Goal: Task Accomplishment & Management: Use online tool/utility

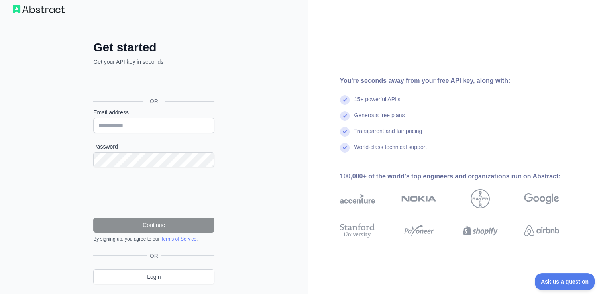
scroll to position [32, 0]
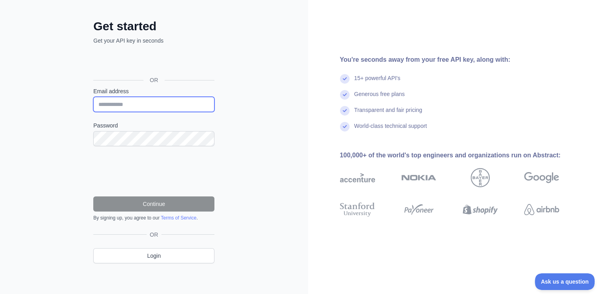
click at [122, 104] on input "Email address" at bounding box center [153, 104] width 121 height 15
type input "**********"
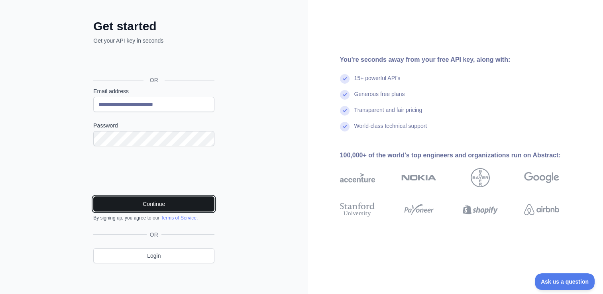
click at [129, 199] on button "Continue" at bounding box center [153, 204] width 121 height 15
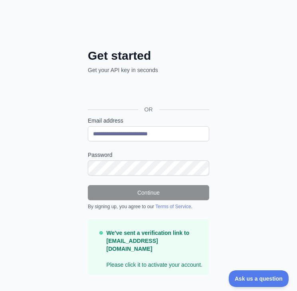
scroll to position [45, 0]
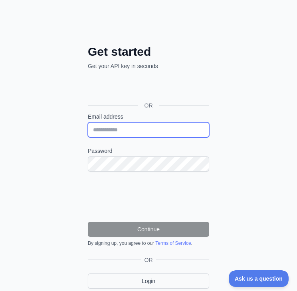
type input "**********"
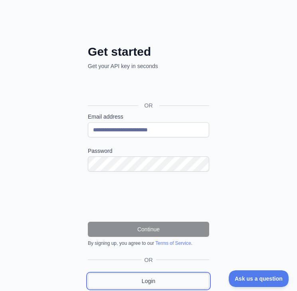
click at [161, 277] on link "Login" at bounding box center [148, 281] width 121 height 15
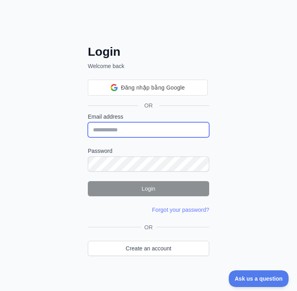
type input "**********"
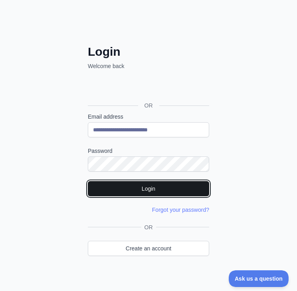
click at [153, 184] on button "Login" at bounding box center [148, 188] width 121 height 15
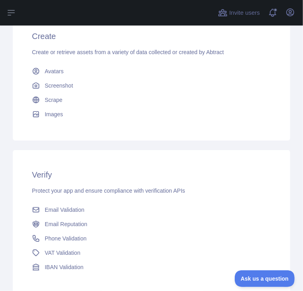
scroll to position [389, 0]
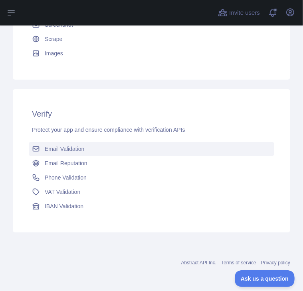
click at [64, 146] on span "Email Validation" at bounding box center [64, 149] width 39 height 8
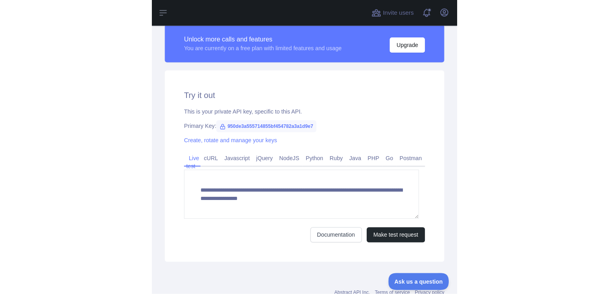
scroll to position [216, 0]
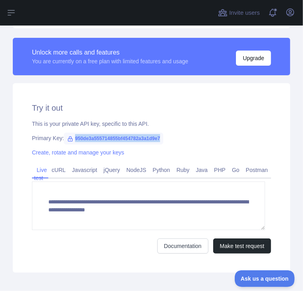
drag, startPoint x: 73, startPoint y: 139, endPoint x: 160, endPoint y: 138, distance: 86.5
click at [160, 138] on span "950de3a555714855bf454782a3a1d9e7" at bounding box center [113, 139] width 99 height 12
copy span "950de3a555714855bf454782a3a1d9e7"
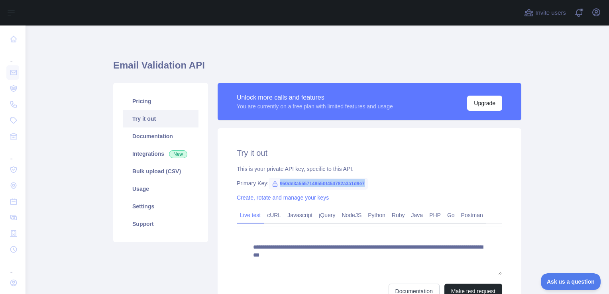
scroll to position [0, 0]
